Goal: Find specific page/section: Find specific page/section

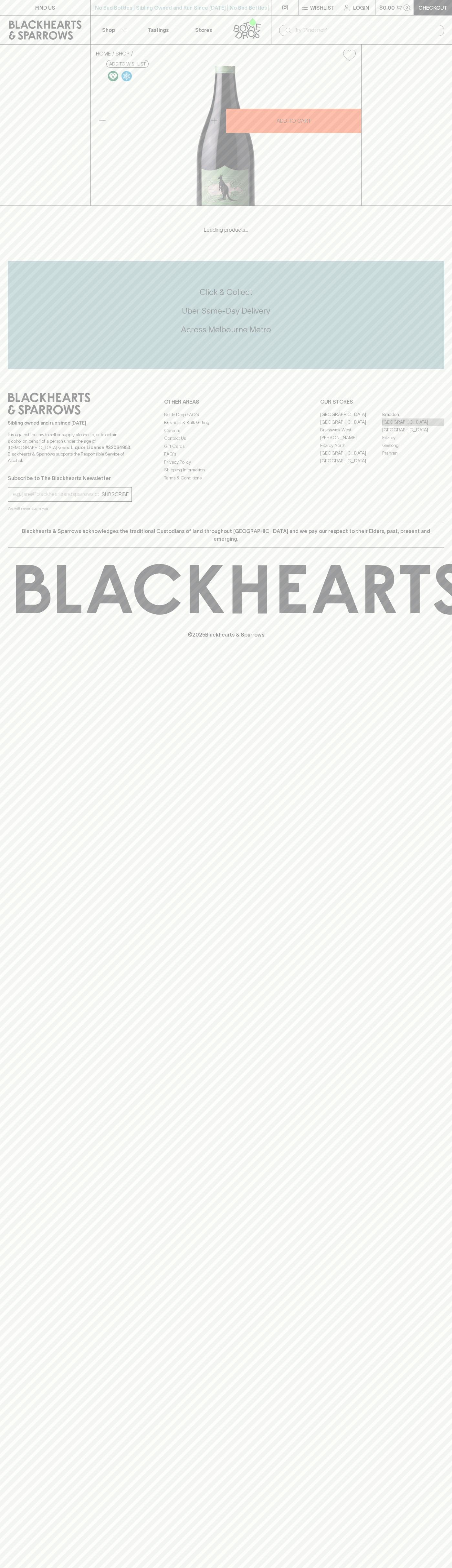
click at [413, 426] on link "[GEOGRAPHIC_DATA]" at bounding box center [413, 422] width 62 height 8
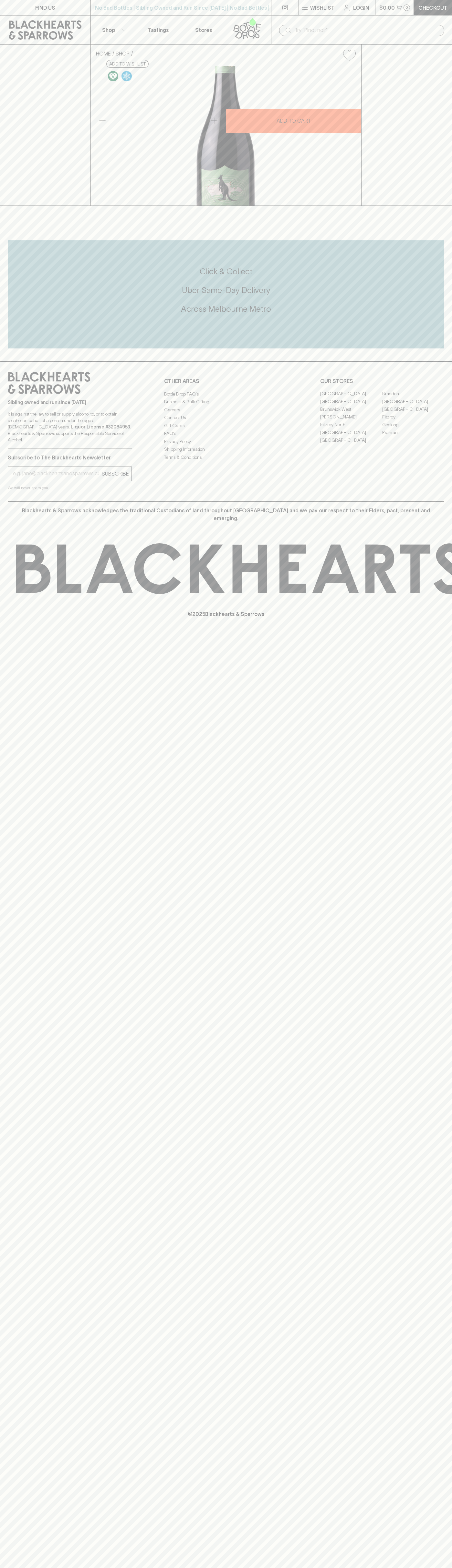
click at [255, 20] on icon at bounding box center [247, 28] width 37 height 21
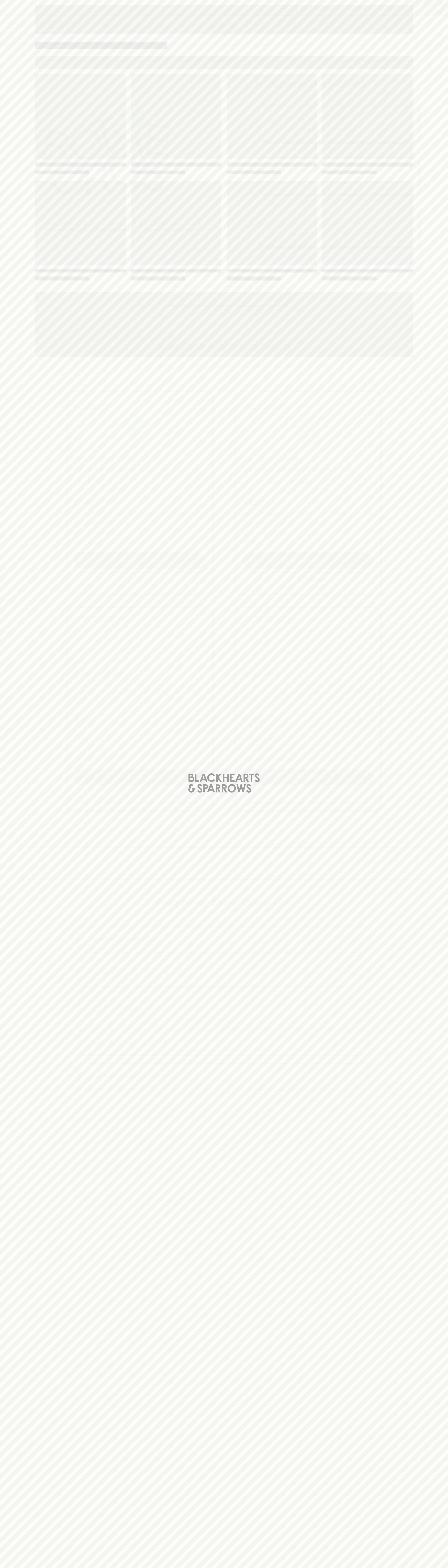
click at [439, 350] on div "Loading" at bounding box center [224, 784] width 448 height 1568
click at [366, 1572] on html "⠀ ⠀ Wishlist Login $0.00 0 Checkout Shop ​ No bad bottles Curated by us Deliver…" at bounding box center [224, 949] width 448 height 1899
click at [4, 1087] on div "Loading" at bounding box center [224, 784] width 448 height 1568
